Goal: Check status: Check status

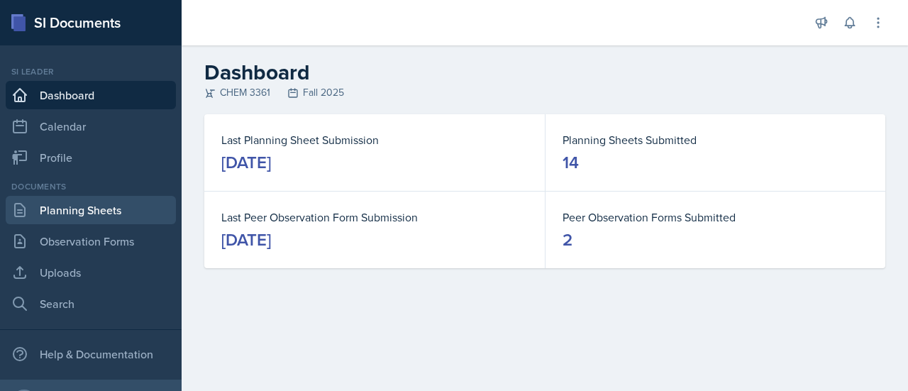
click at [82, 210] on link "Planning Sheets" at bounding box center [91, 210] width 170 height 28
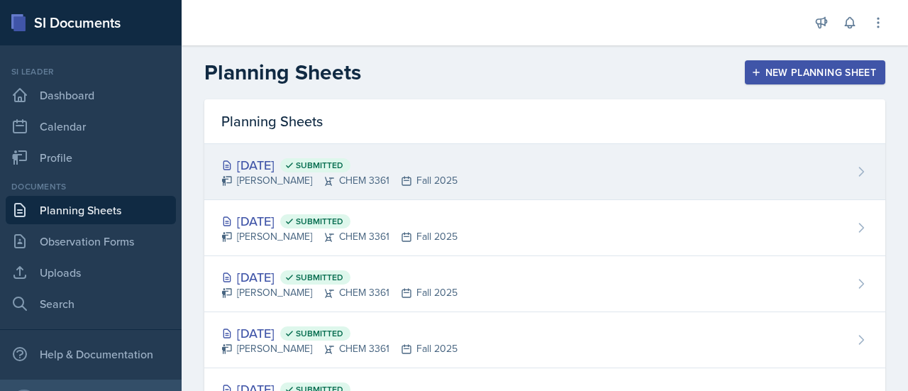
click at [533, 172] on div "[DATE] Submitted [PERSON_NAME] CHEM 3361 Fall 2025" at bounding box center [544, 172] width 681 height 56
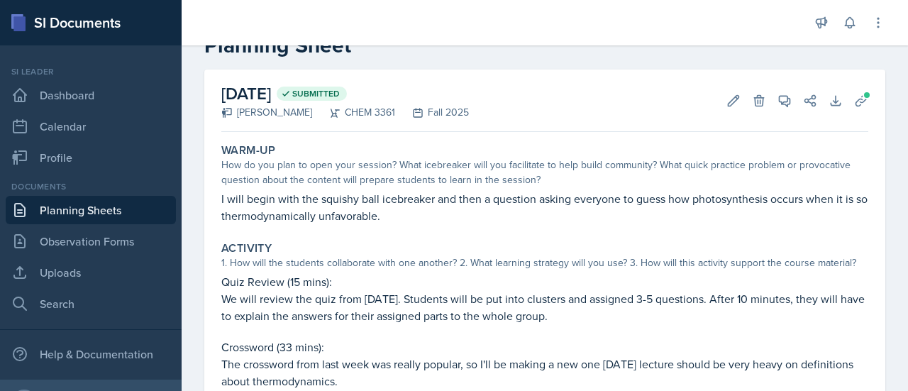
scroll to position [41, 0]
click at [858, 106] on button "Uploads" at bounding box center [861, 102] width 26 height 26
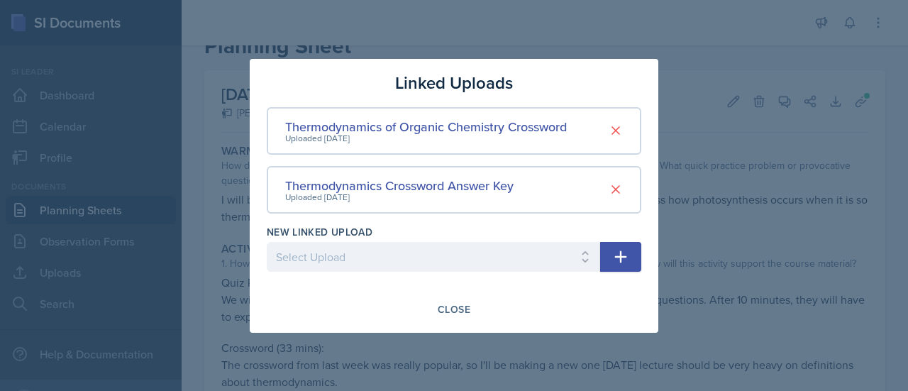
click at [760, 194] on div at bounding box center [454, 195] width 908 height 391
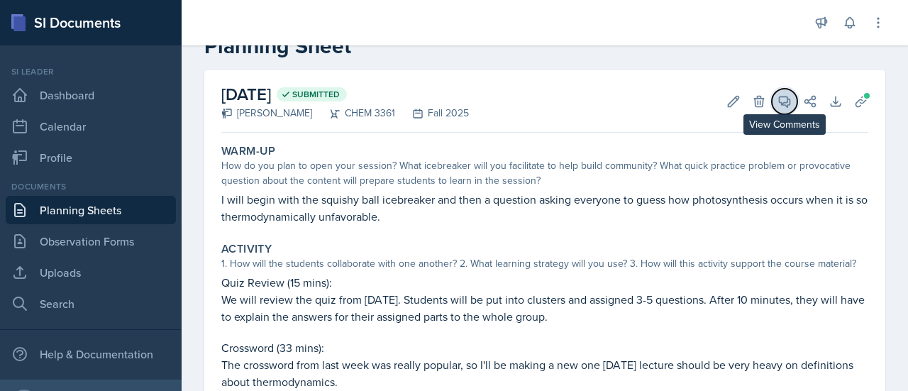
click at [779, 96] on icon at bounding box center [784, 101] width 11 height 11
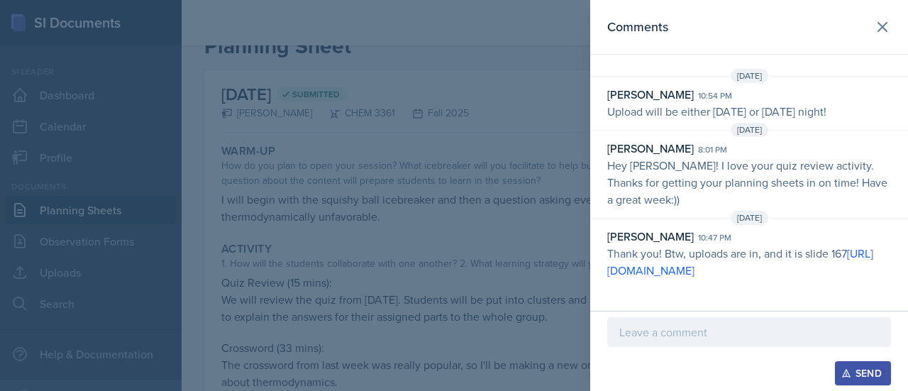
scroll to position [0, 0]
click at [484, 245] on div at bounding box center [454, 195] width 908 height 391
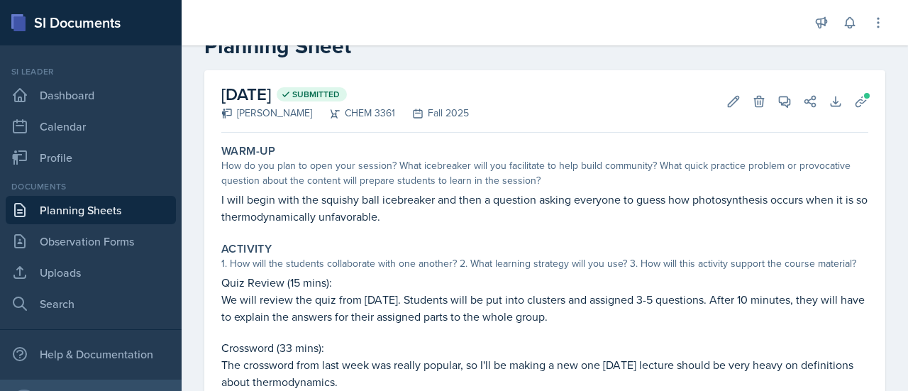
click at [376, 218] on p "I will begin with the squishy ball icebreaker and then a question asking everyo…" at bounding box center [544, 208] width 647 height 34
